Goal: Find specific page/section

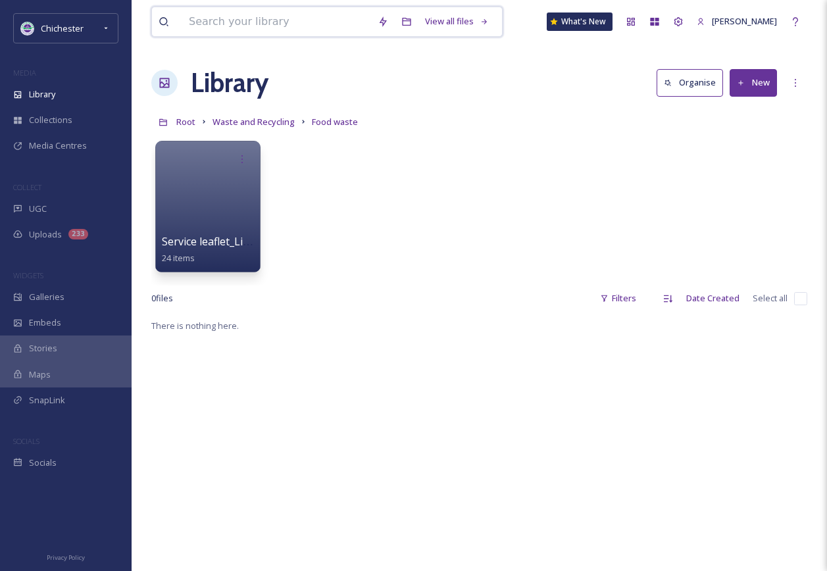
click at [303, 16] on input at bounding box center [276, 21] width 189 height 29
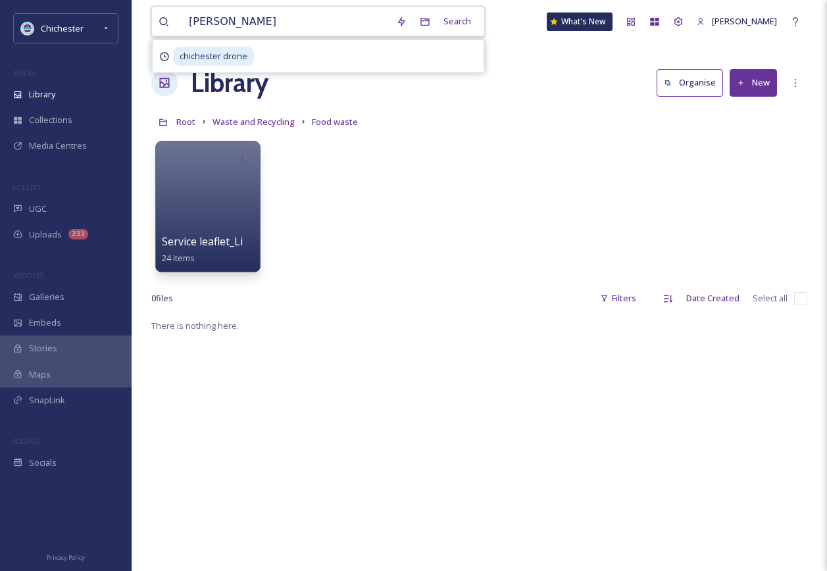
type input "vegan"
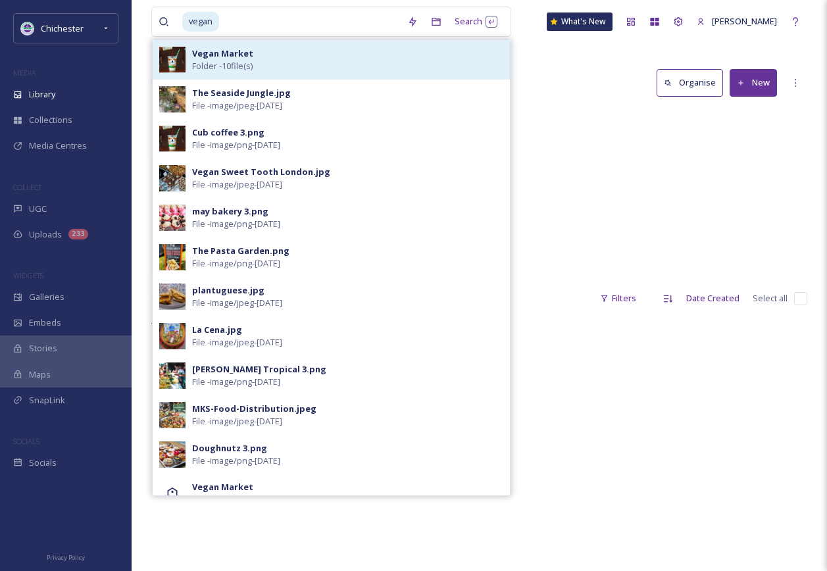
click at [301, 59] on div "Vegan Market Folder - 10 file(s)" at bounding box center [347, 59] width 311 height 25
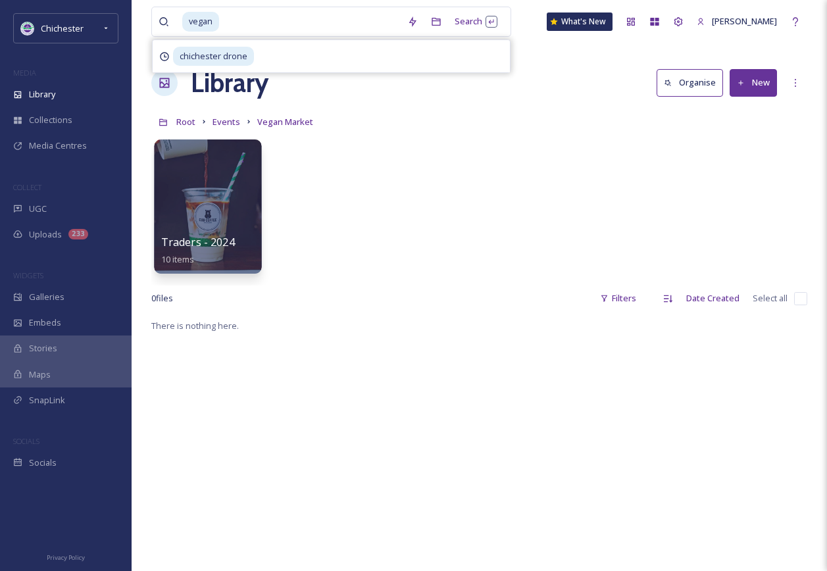
click at [232, 209] on div at bounding box center [207, 207] width 107 height 134
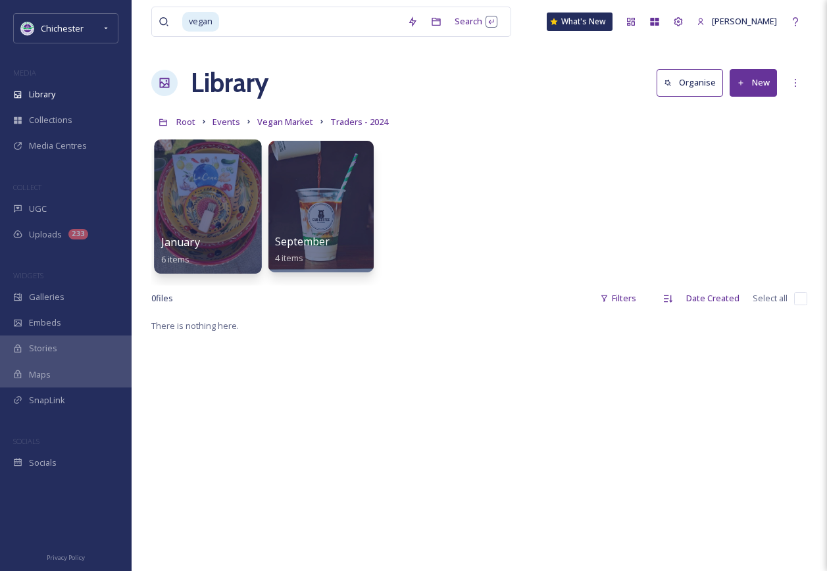
click at [227, 218] on div at bounding box center [207, 207] width 107 height 134
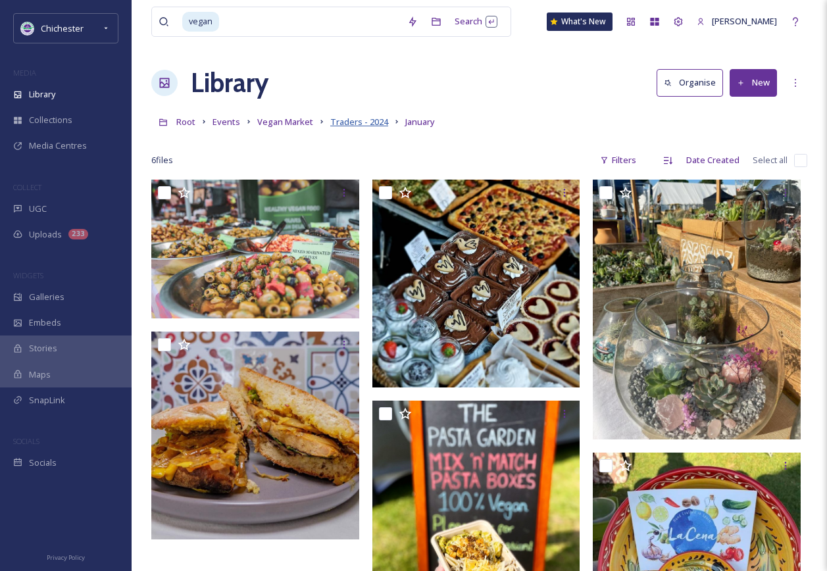
click at [357, 124] on span "Traders - 2024" at bounding box center [359, 122] width 58 height 12
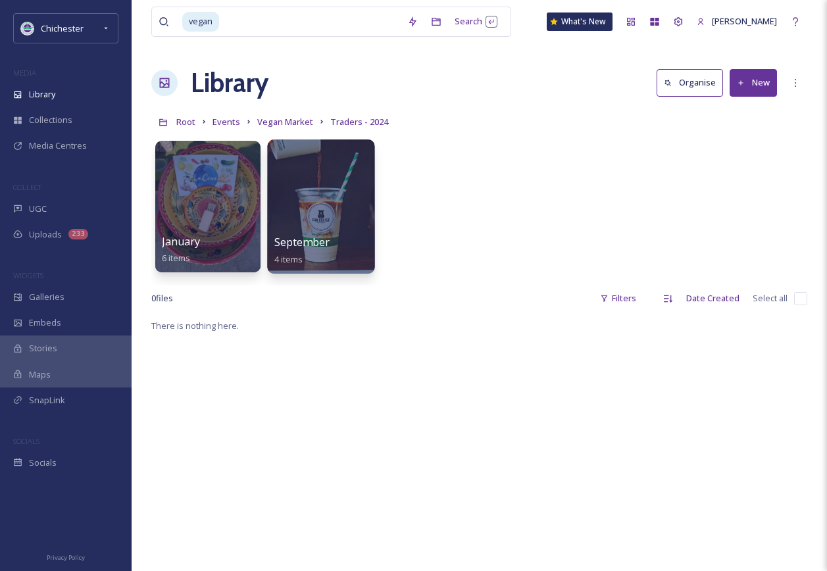
click at [346, 194] on div at bounding box center [320, 207] width 107 height 134
